Goal: Check status: Check status

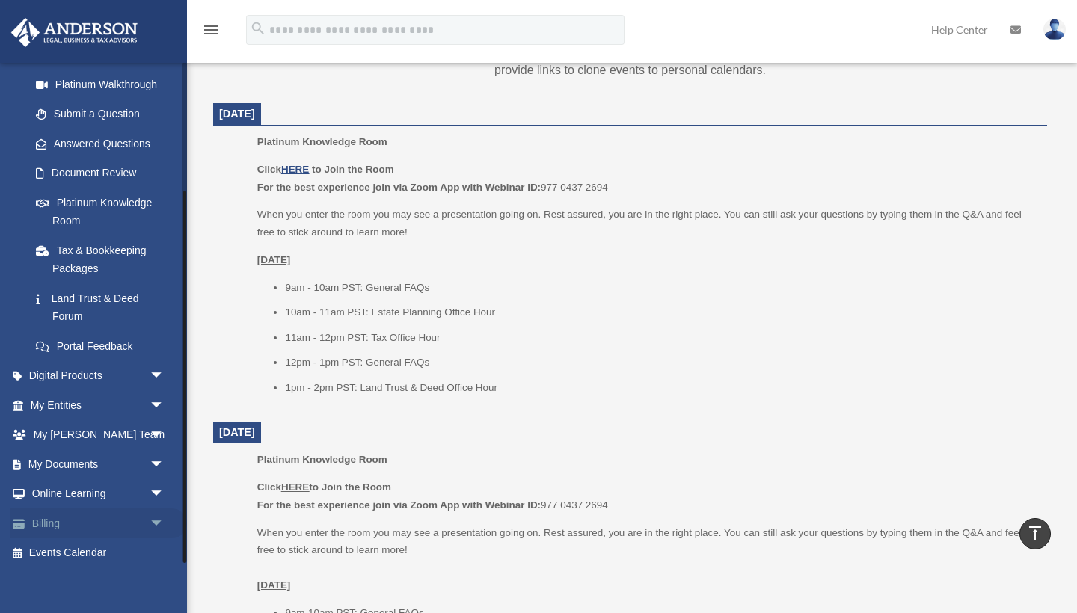
scroll to position [173, 0]
click at [161, 511] on span "arrow_drop_down" at bounding box center [165, 524] width 30 height 31
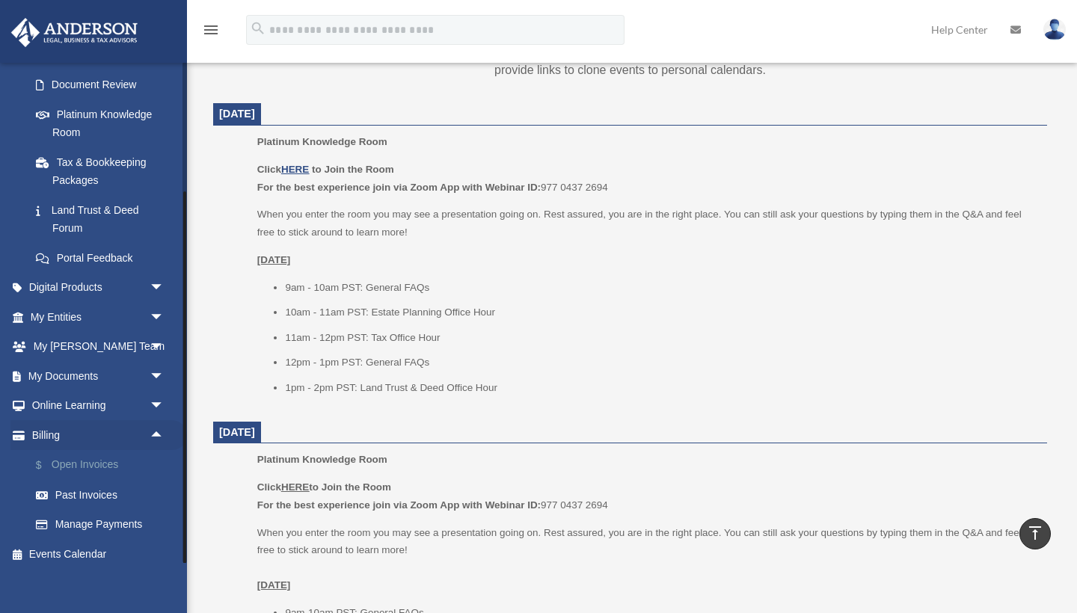
scroll to position [262, 0]
click at [93, 493] on link "Past Invoices" at bounding box center [104, 496] width 166 height 30
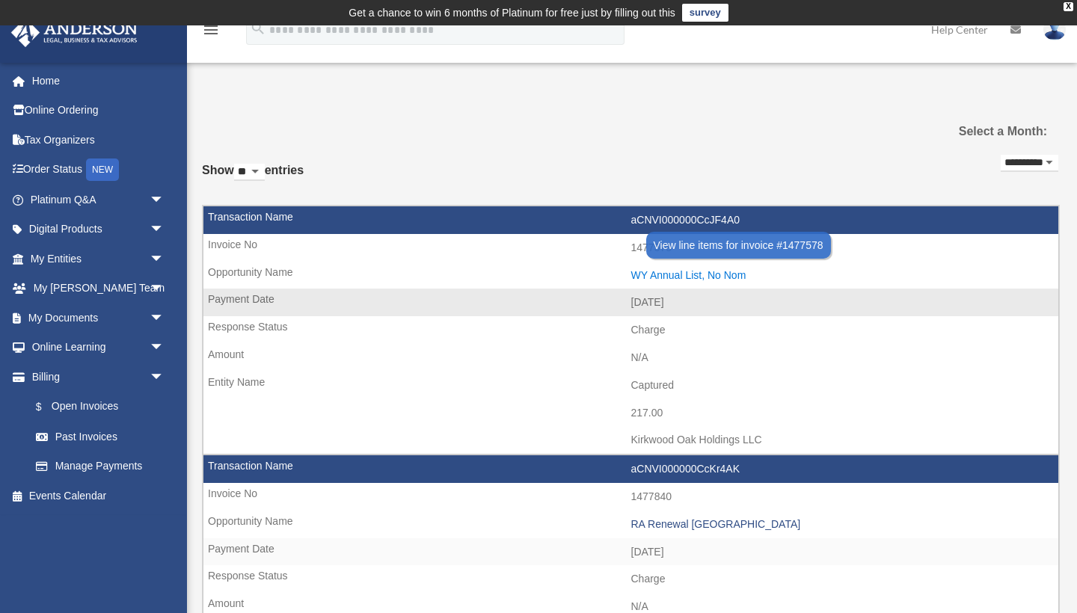
click at [690, 277] on div "WY Annual List, No Nom" at bounding box center [841, 275] width 420 height 13
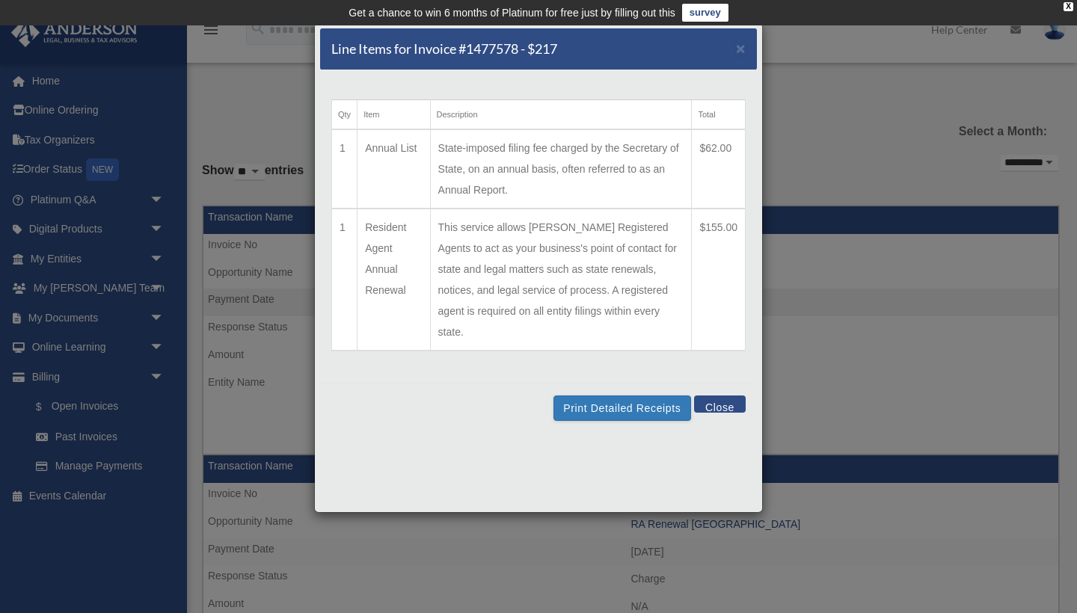
click at [721, 395] on button "Close" at bounding box center [720, 403] width 52 height 17
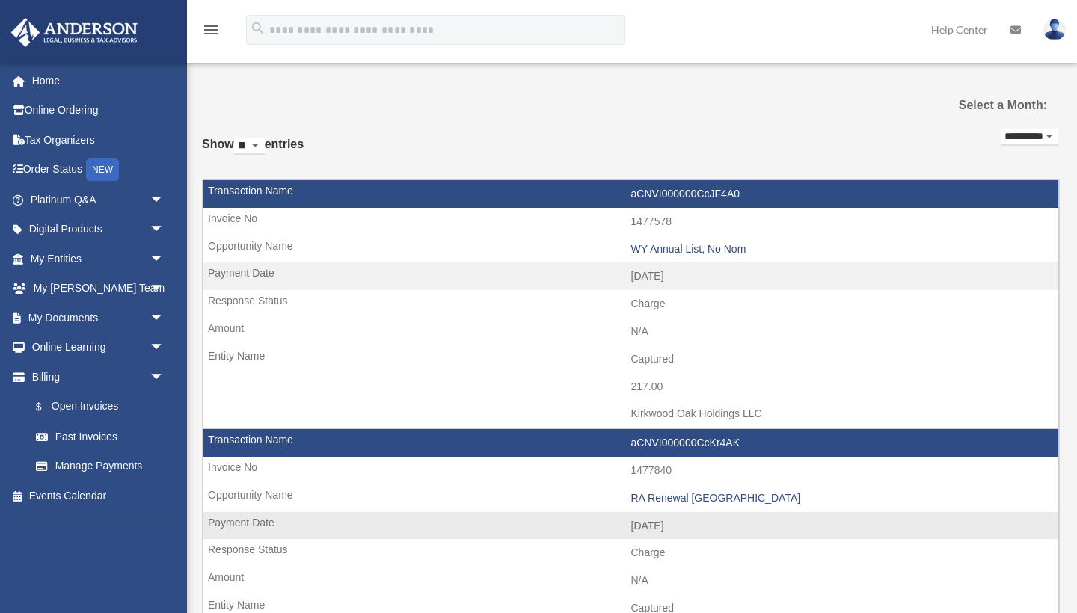
scroll to position [24, 0]
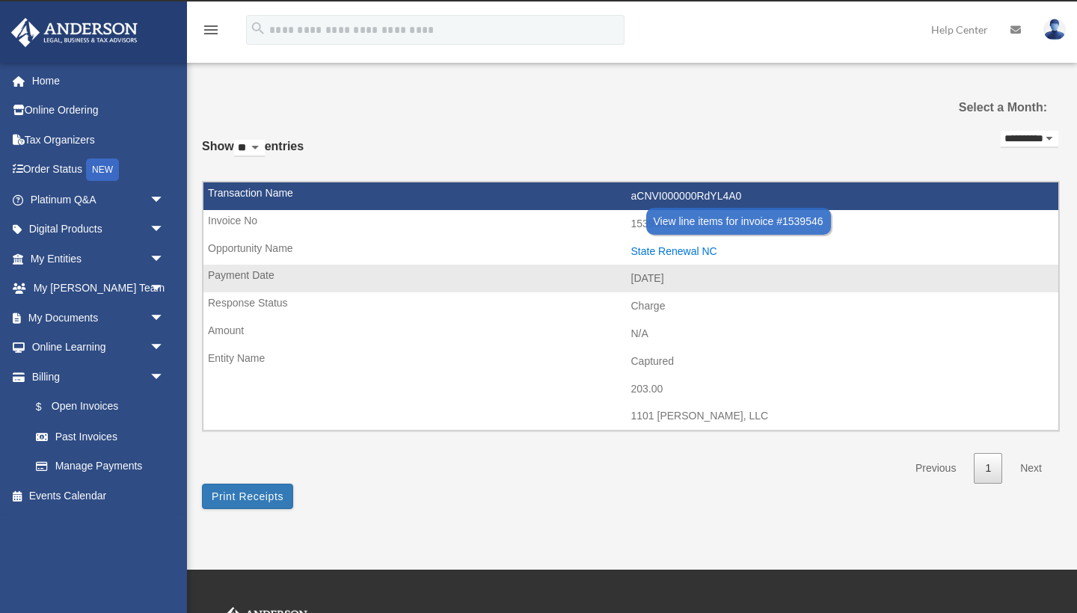
click at [665, 253] on div "State Renewal NC" at bounding box center [841, 251] width 420 height 13
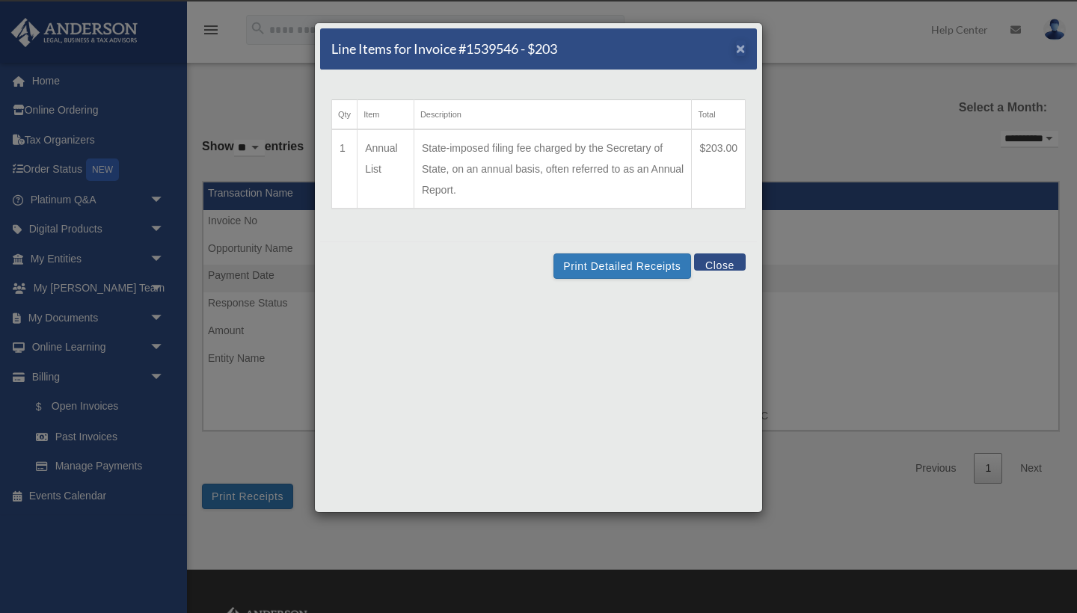
click at [742, 51] on span "×" at bounding box center [741, 48] width 10 height 17
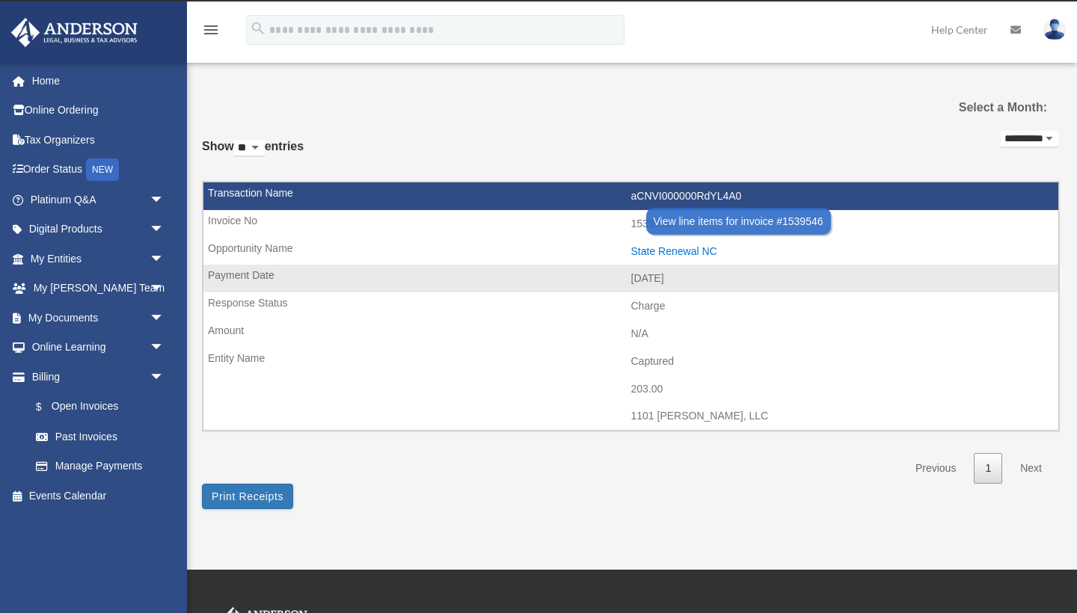
click at [638, 249] on div "State Renewal NC" at bounding box center [841, 251] width 420 height 13
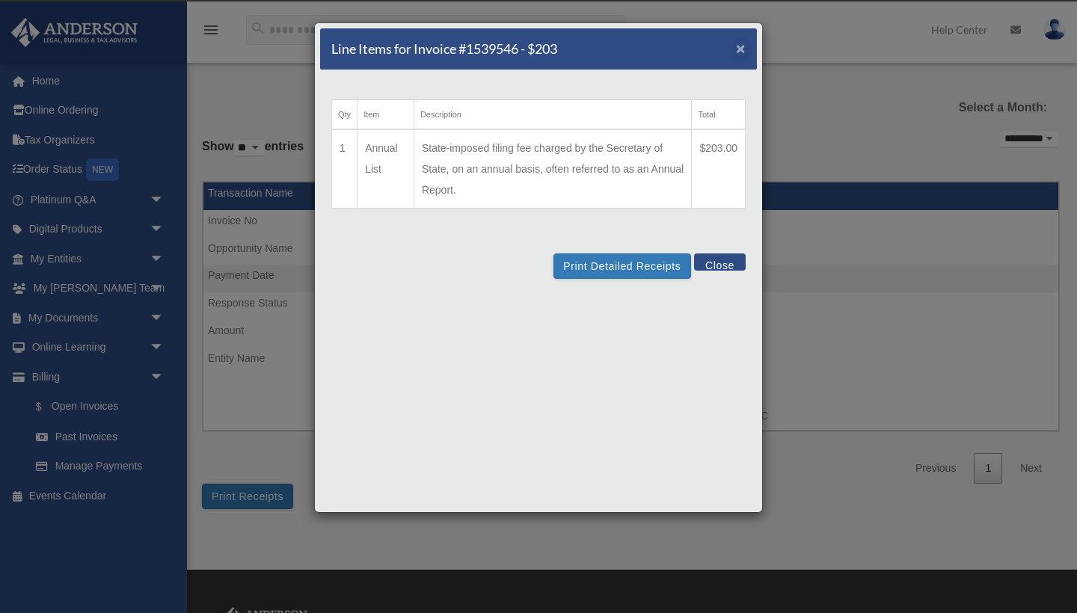
click at [739, 52] on span "×" at bounding box center [741, 48] width 10 height 17
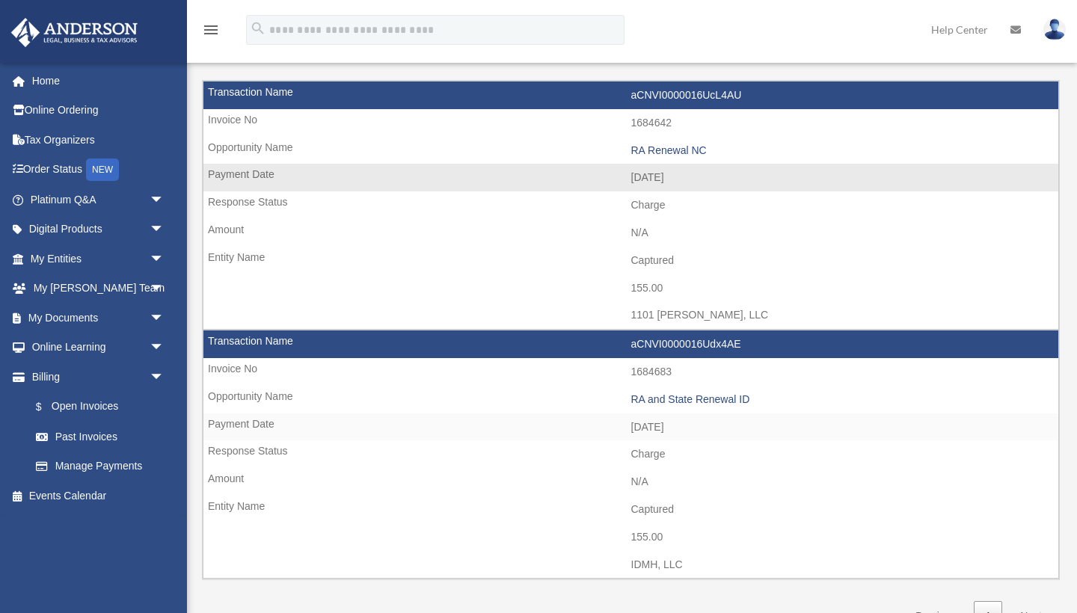
scroll to position [128, 0]
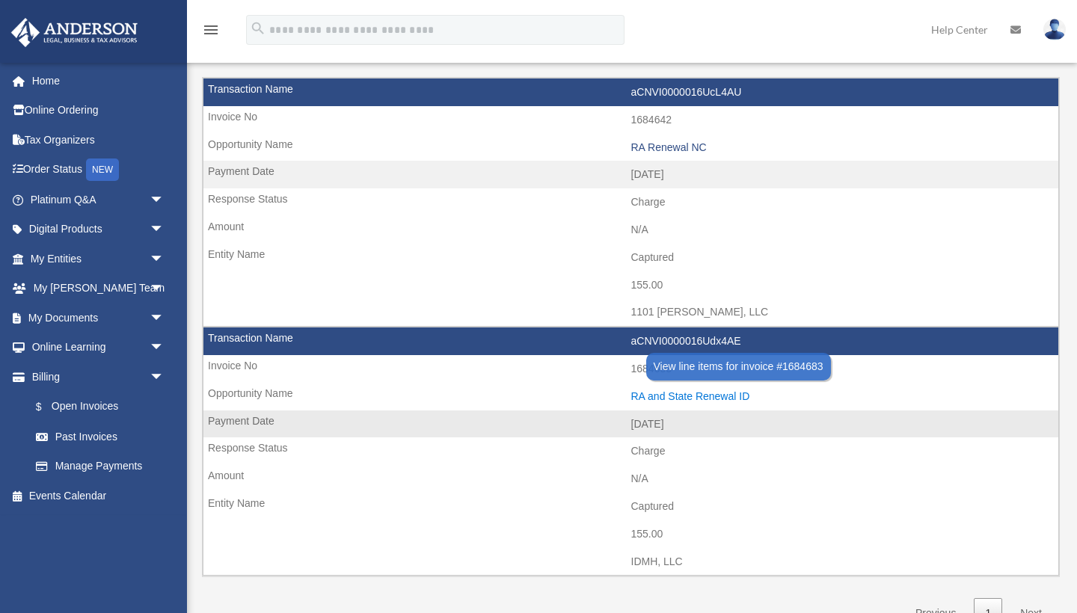
click at [742, 390] on div "RA and State Renewal ID" at bounding box center [841, 396] width 420 height 13
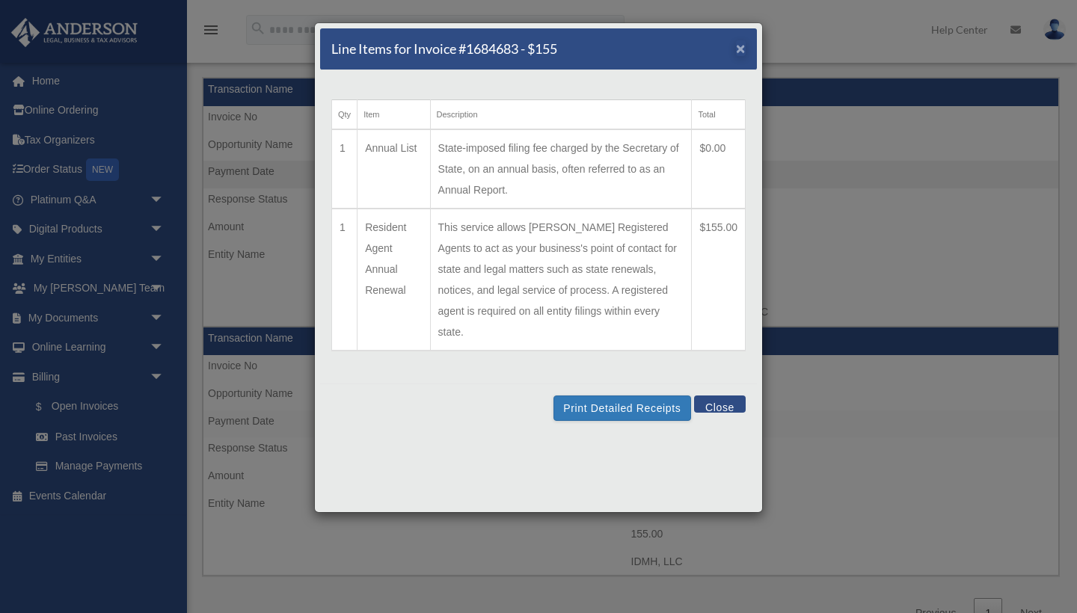
click at [739, 53] on span "×" at bounding box center [741, 48] width 10 height 17
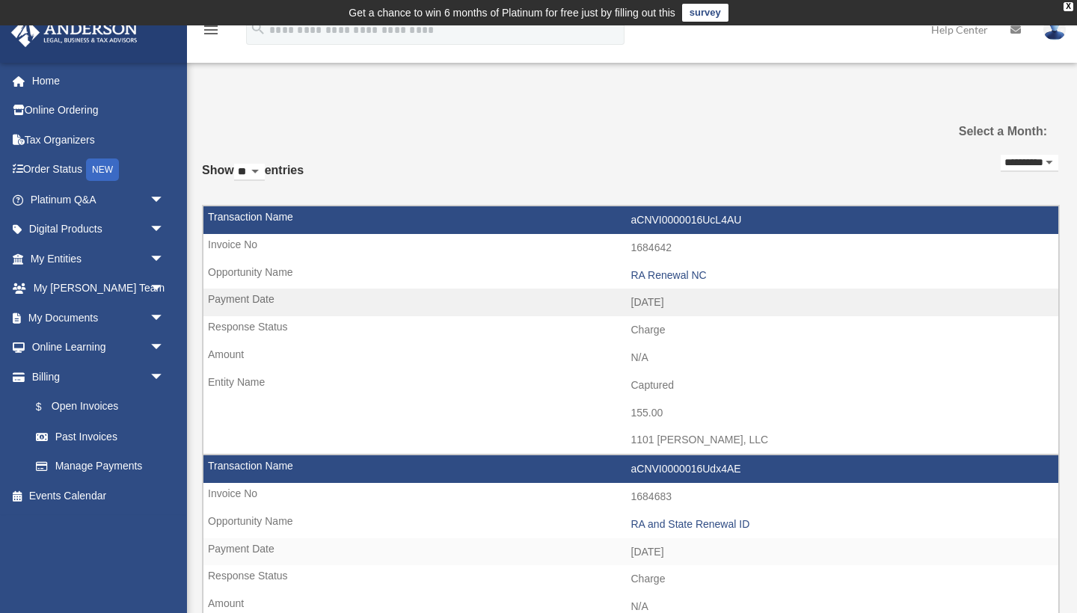
scroll to position [0, 0]
select select "**********"
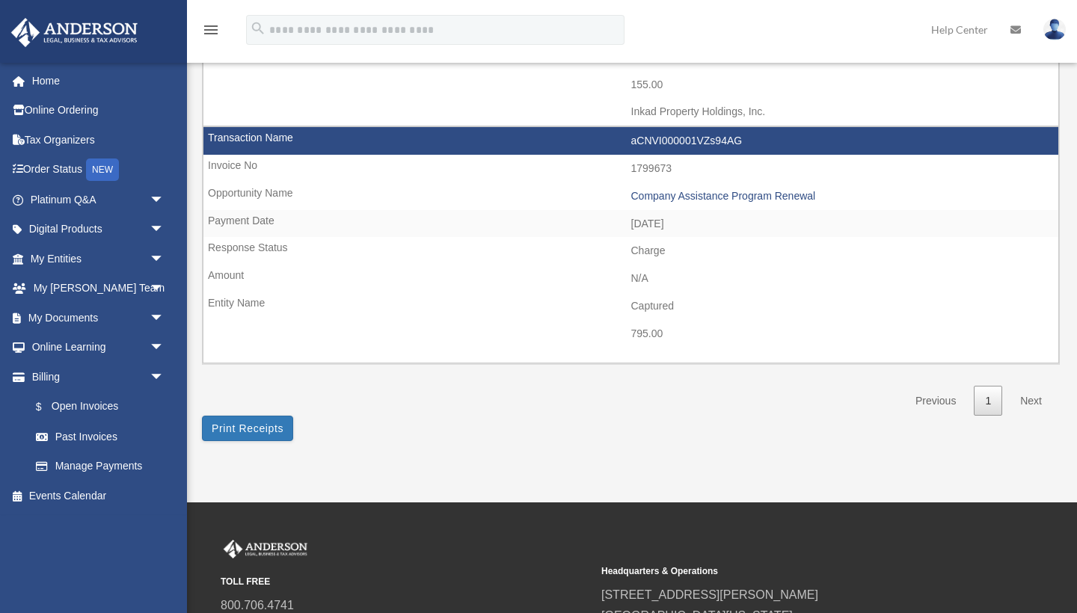
scroll to position [329, 0]
